Goal: Task Accomplishment & Management: Manage account settings

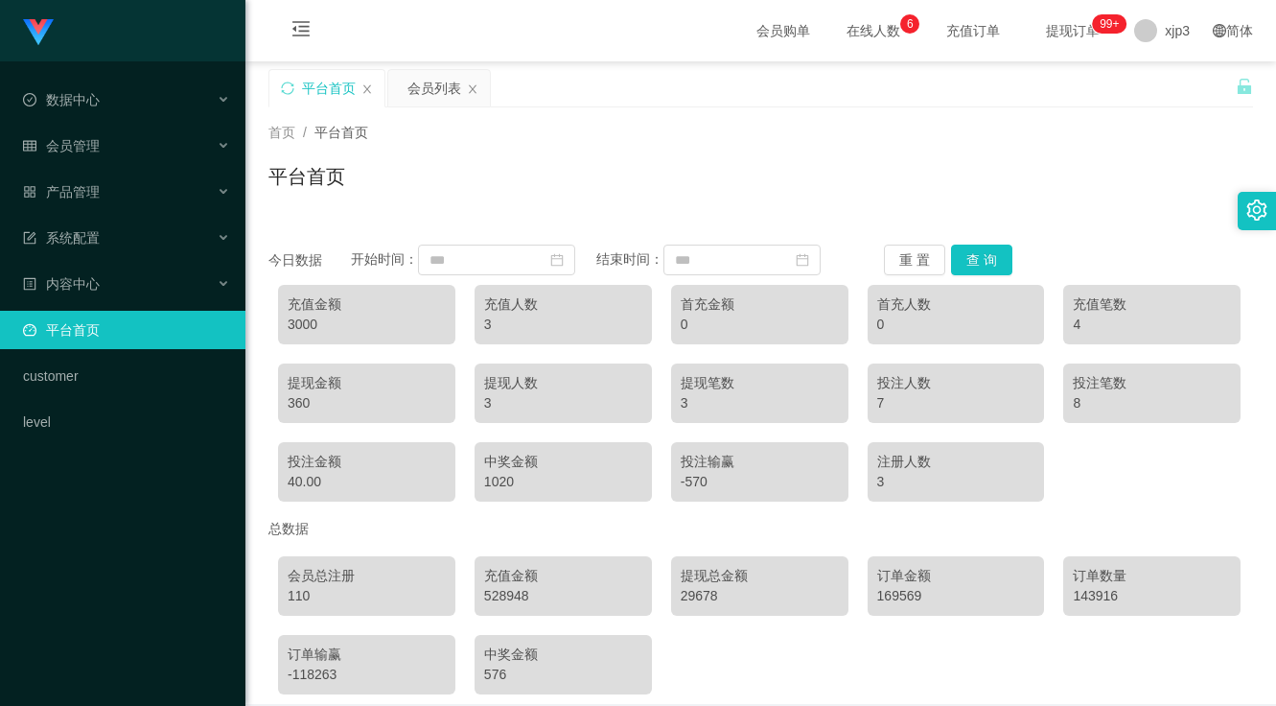
scroll to position [87, 0]
click at [1165, 35] on span "xjp3" at bounding box center [1177, 30] width 25 height 61
click at [1144, 92] on span "退出登录" at bounding box center [1166, 84] width 54 height 15
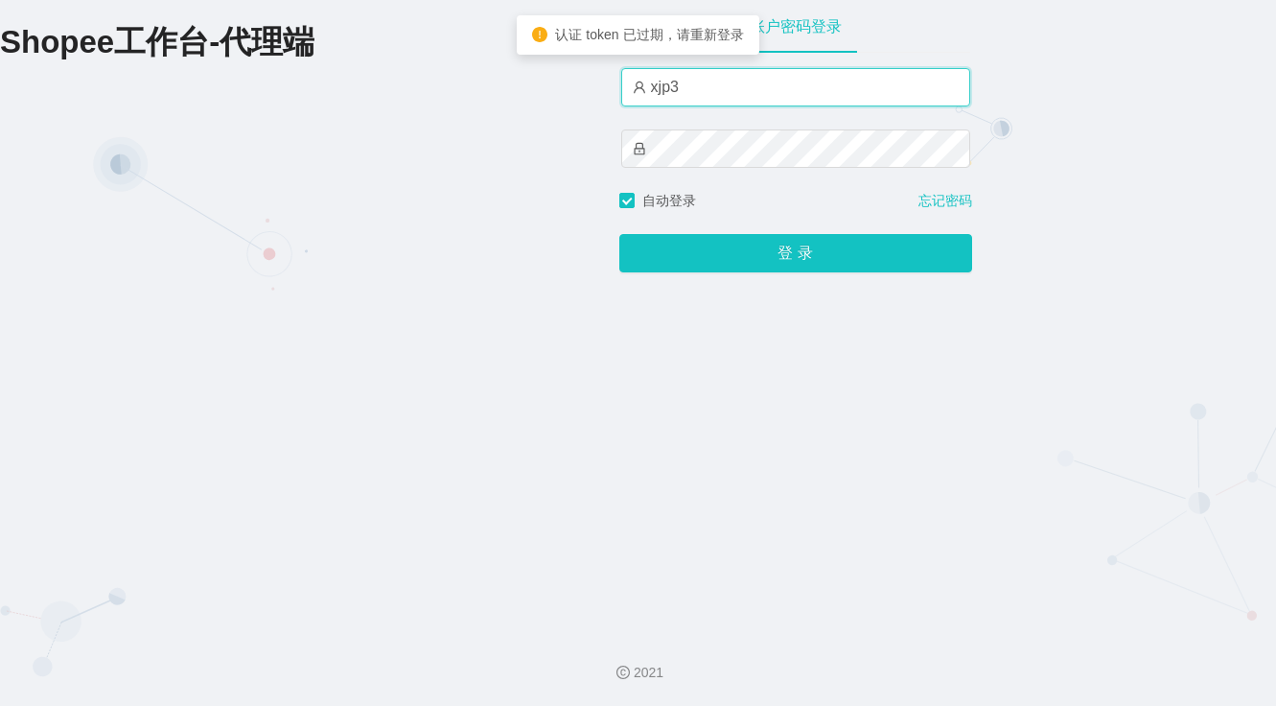
click at [734, 81] on input "xjp3" at bounding box center [795, 87] width 349 height 38
type input "xjp5"
click at [619, 234] on button "登 录" at bounding box center [795, 253] width 353 height 38
